Goal: Task Accomplishment & Management: Use online tool/utility

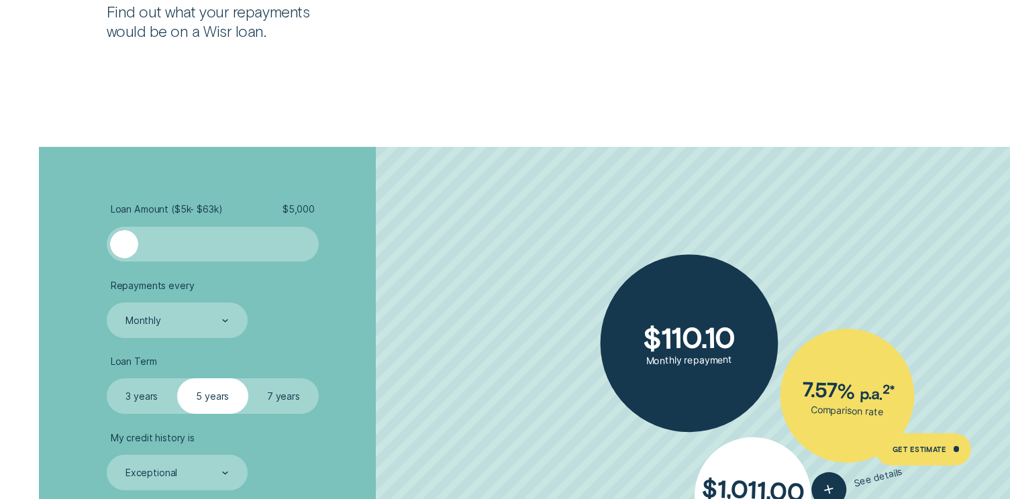
scroll to position [2350, 0]
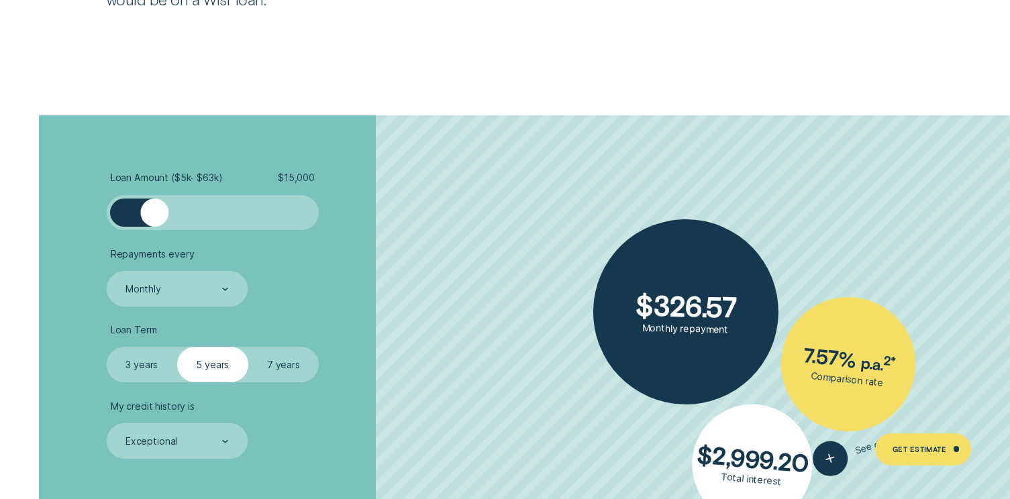
drag, startPoint x: 128, startPoint y: 211, endPoint x: 155, endPoint y: 213, distance: 27.6
click at [155, 213] on div at bounding box center [154, 213] width 28 height 28
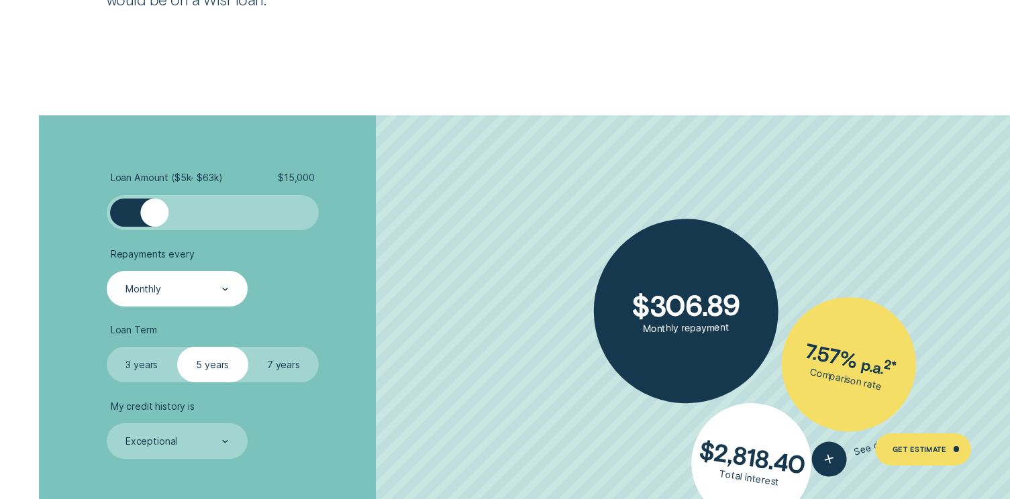
click at [224, 289] on icon at bounding box center [225, 289] width 7 height 3
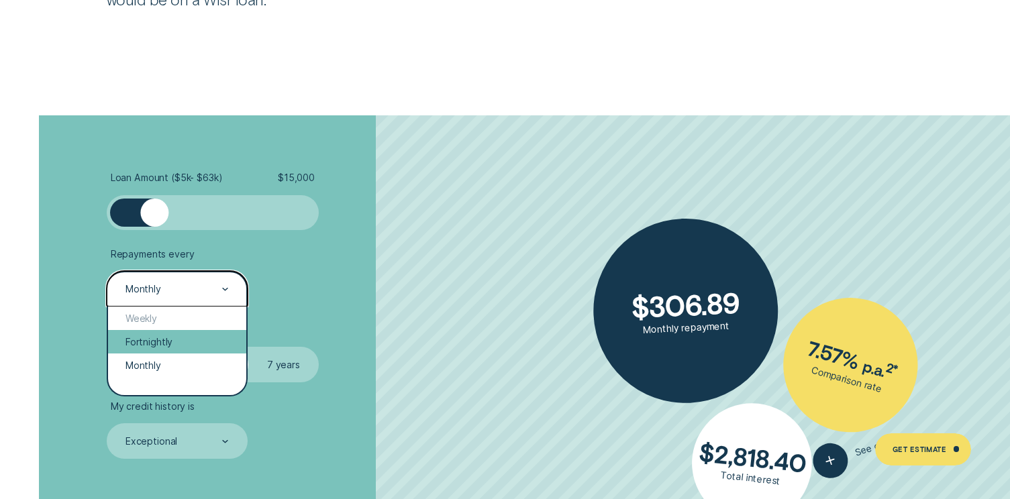
click at [171, 340] on div "Fortnightly" at bounding box center [177, 341] width 138 height 23
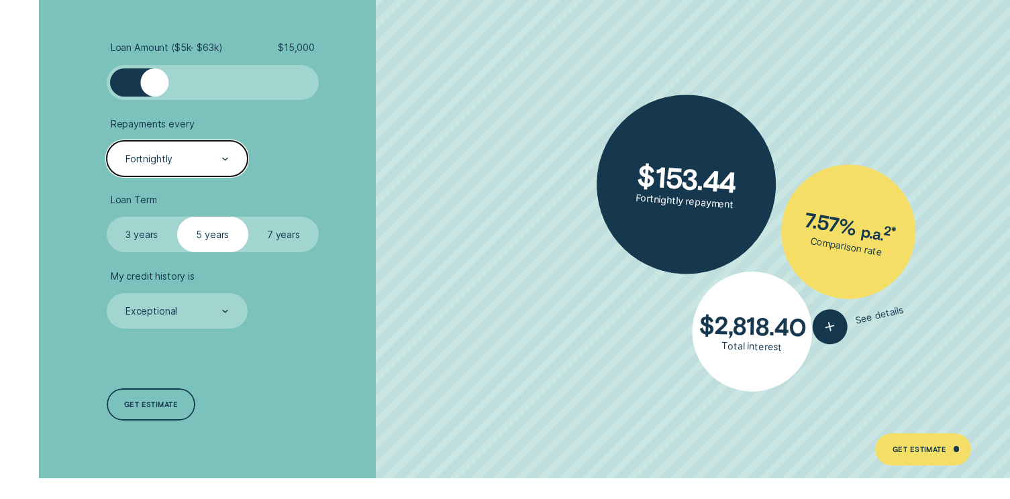
scroll to position [2484, 0]
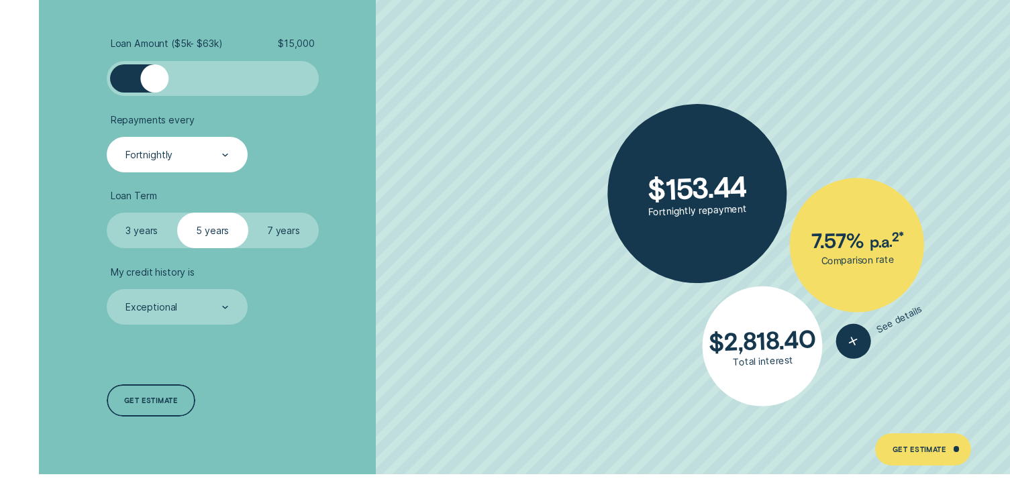
click at [142, 230] on label "3 years" at bounding box center [142, 231] width 71 height 36
click at [107, 213] on input "3 years" at bounding box center [107, 213] width 0 height 0
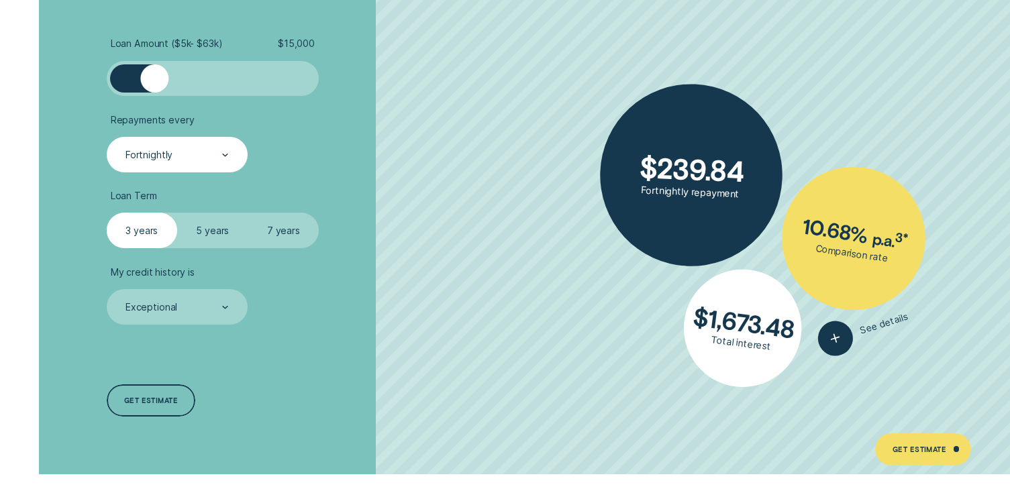
click at [207, 234] on label "5 years" at bounding box center [212, 231] width 71 height 36
click at [177, 213] on input "5 years" at bounding box center [177, 213] width 0 height 0
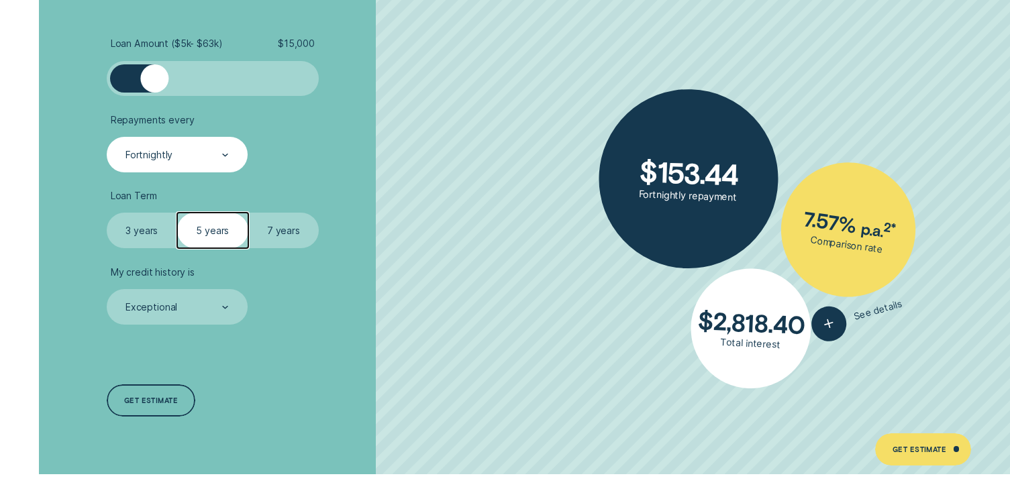
click at [141, 236] on label "3 years" at bounding box center [142, 231] width 71 height 36
click at [107, 213] on input "3 years" at bounding box center [107, 213] width 0 height 0
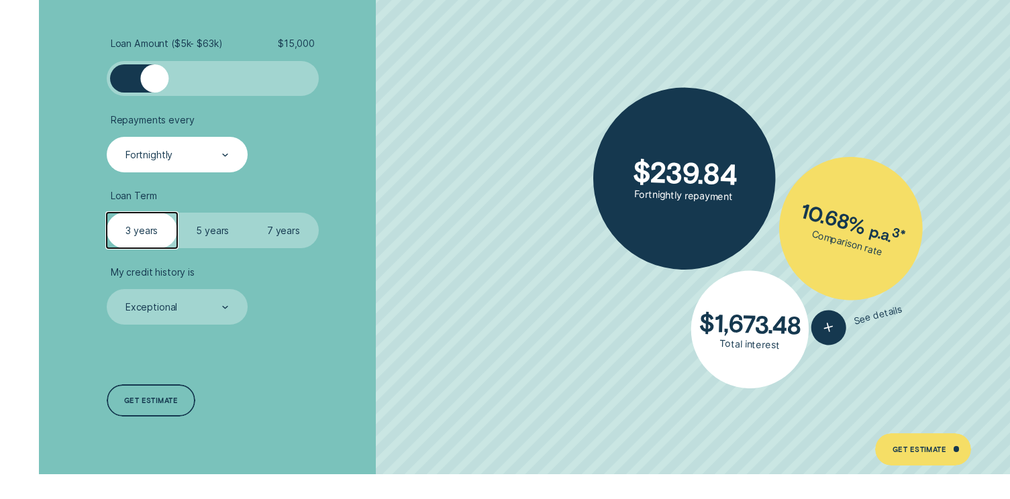
click at [215, 233] on label "5 years" at bounding box center [212, 231] width 71 height 36
click at [177, 213] on input "5 years" at bounding box center [177, 213] width 0 height 0
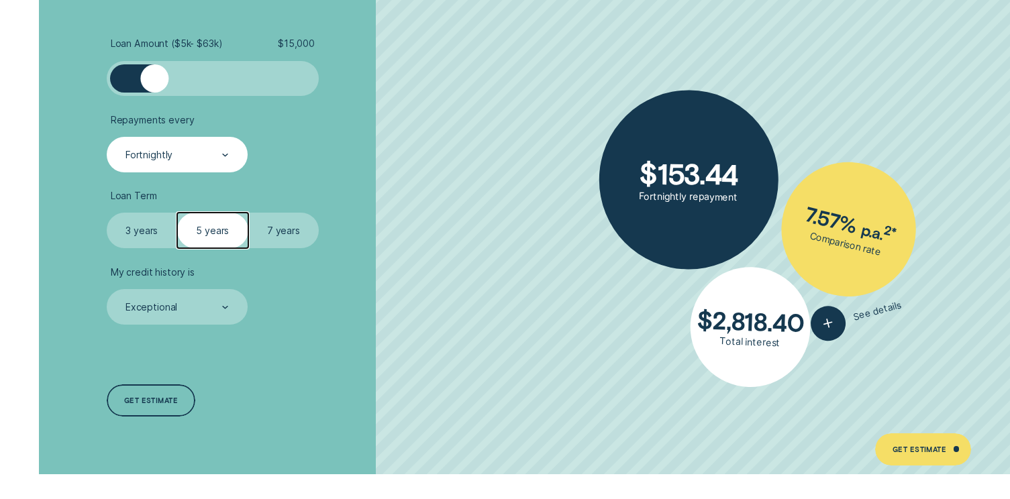
click at [153, 230] on label "3 years" at bounding box center [142, 231] width 71 height 36
click at [107, 213] on input "3 years" at bounding box center [107, 213] width 0 height 0
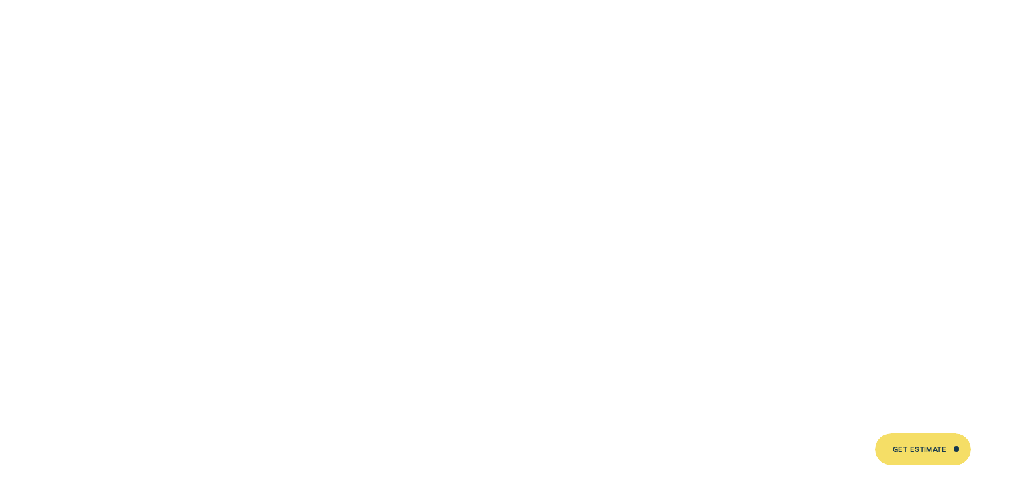
scroll to position [1477, 0]
